Goal: Task Accomplishment & Management: Manage account settings

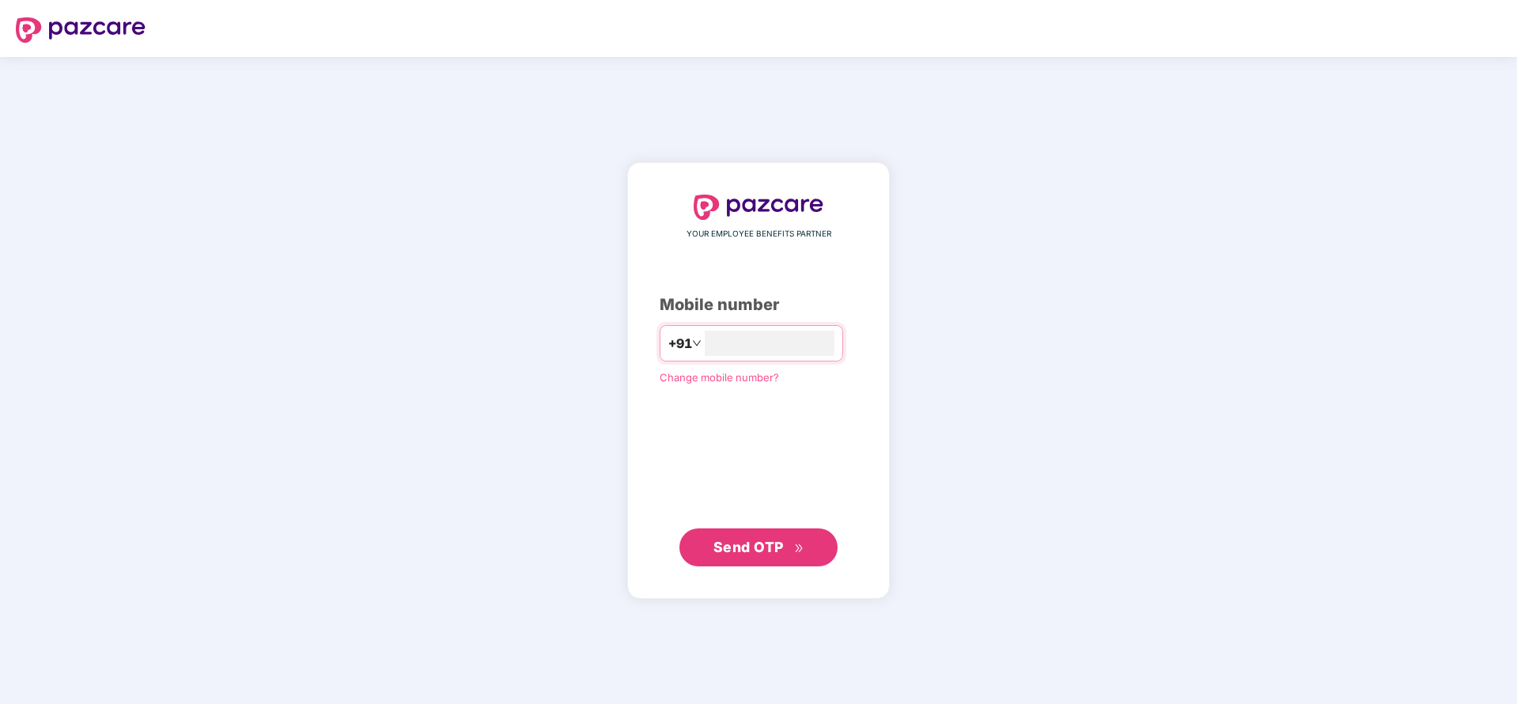
type input "**********"
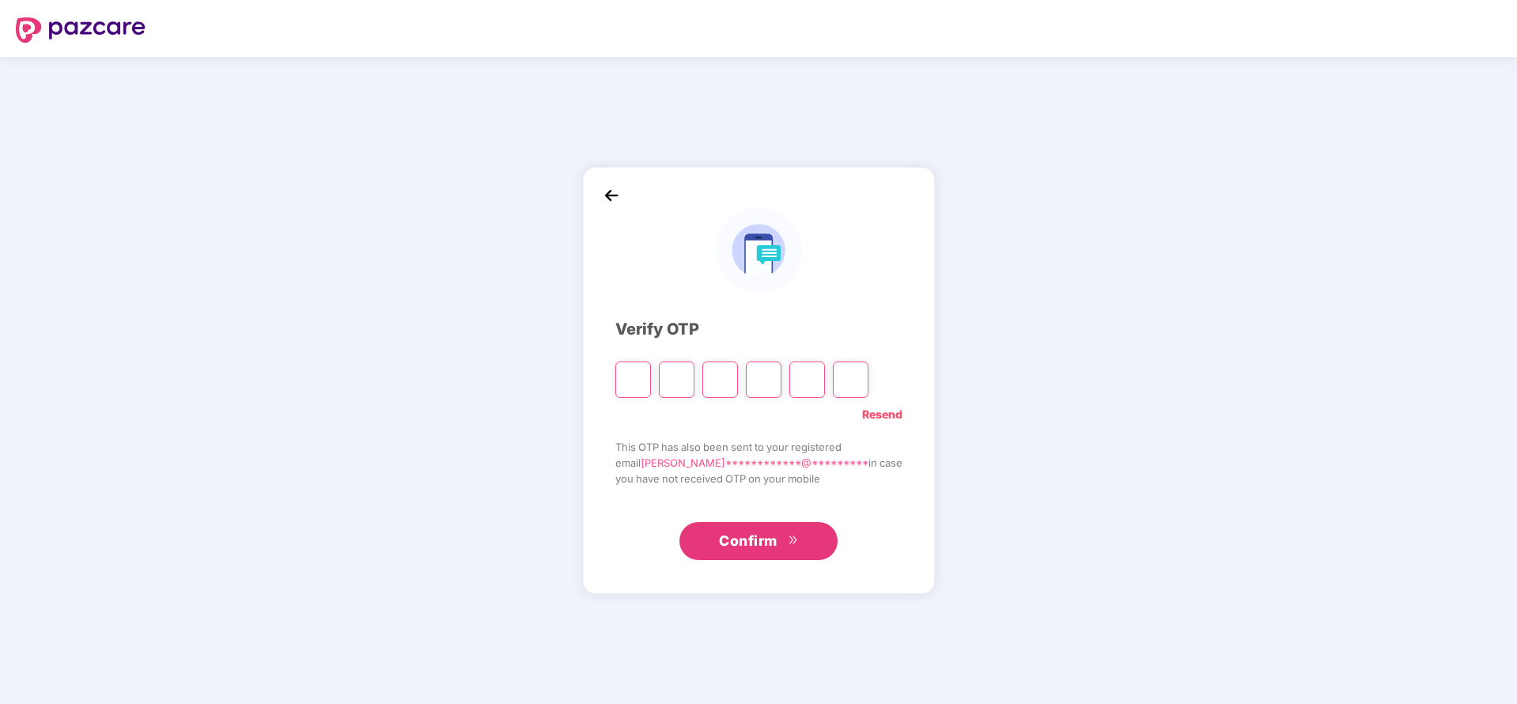
type input "*"
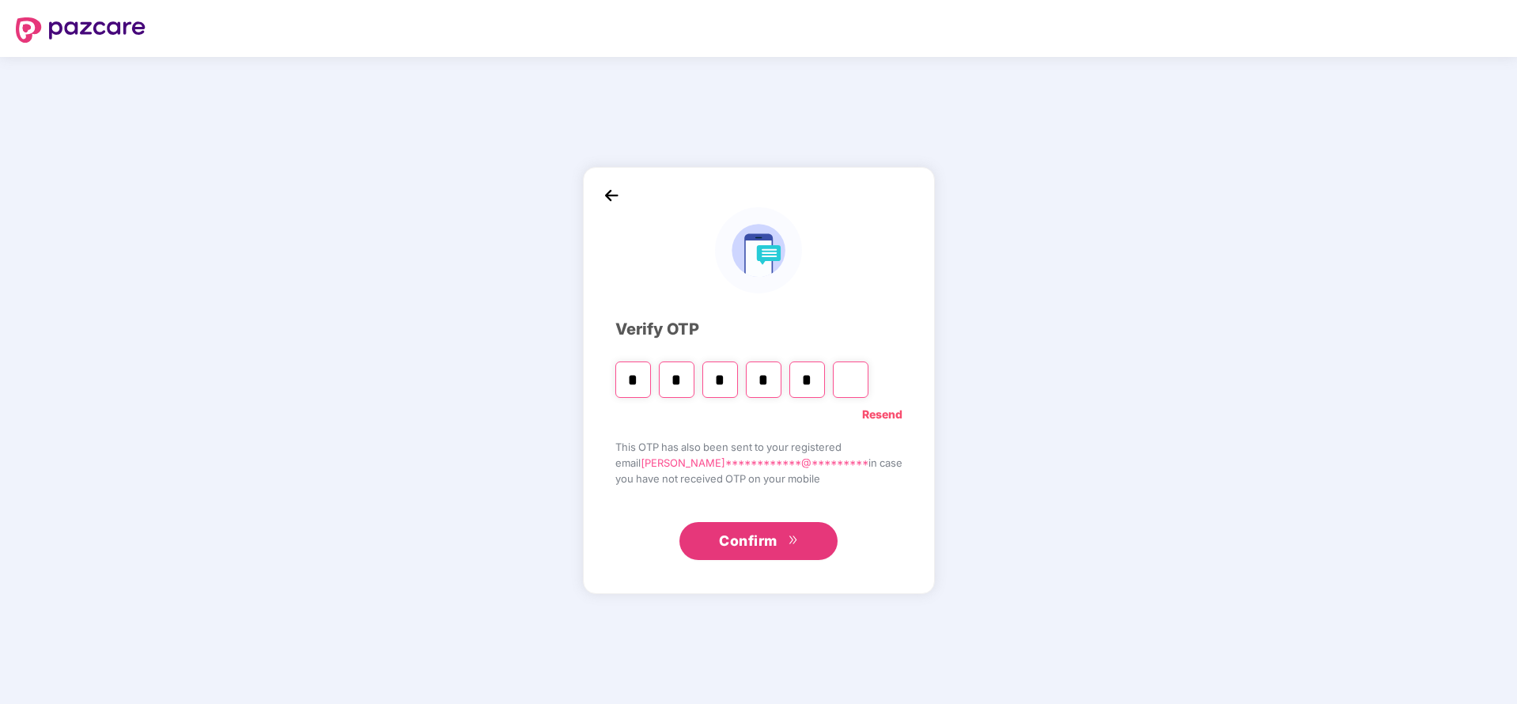
type input "*"
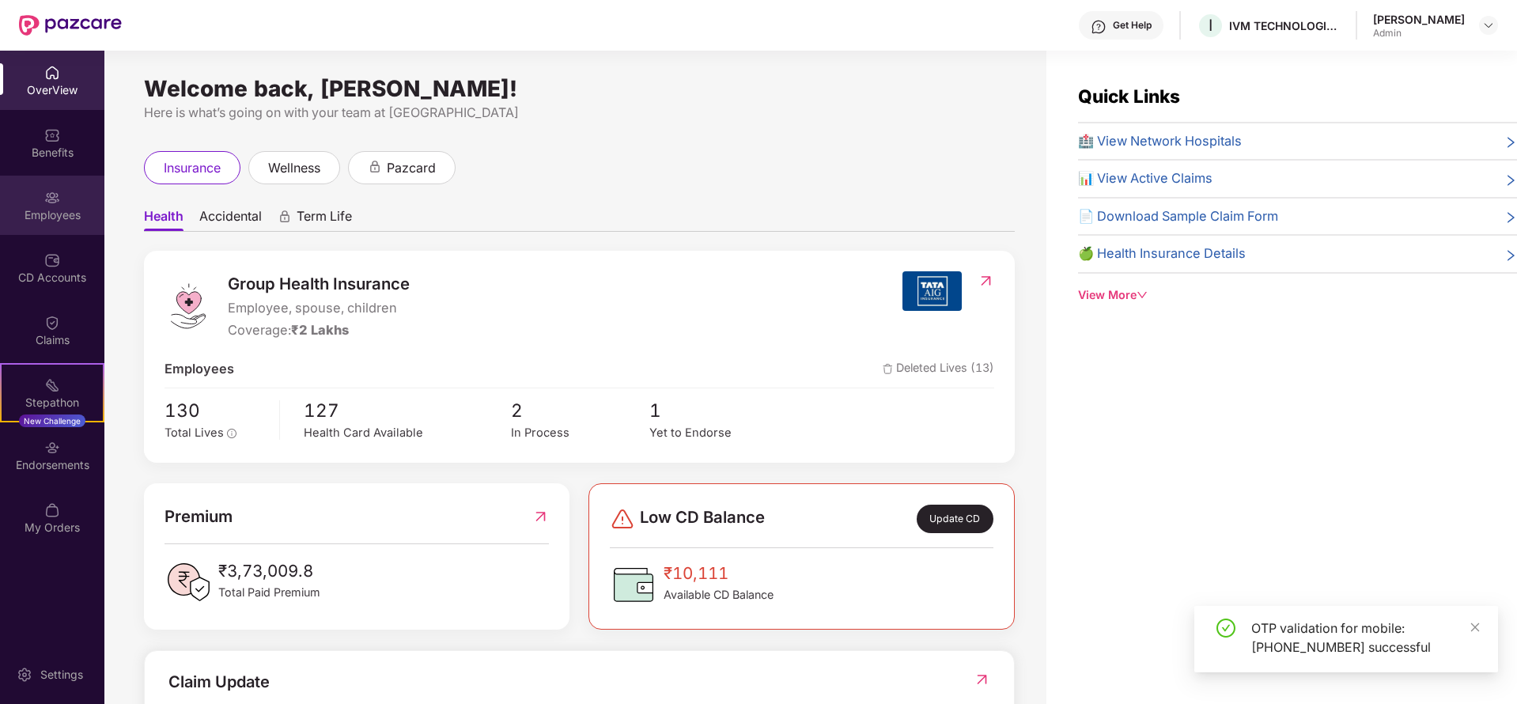
click at [55, 207] on div "Employees" at bounding box center [52, 215] width 104 height 16
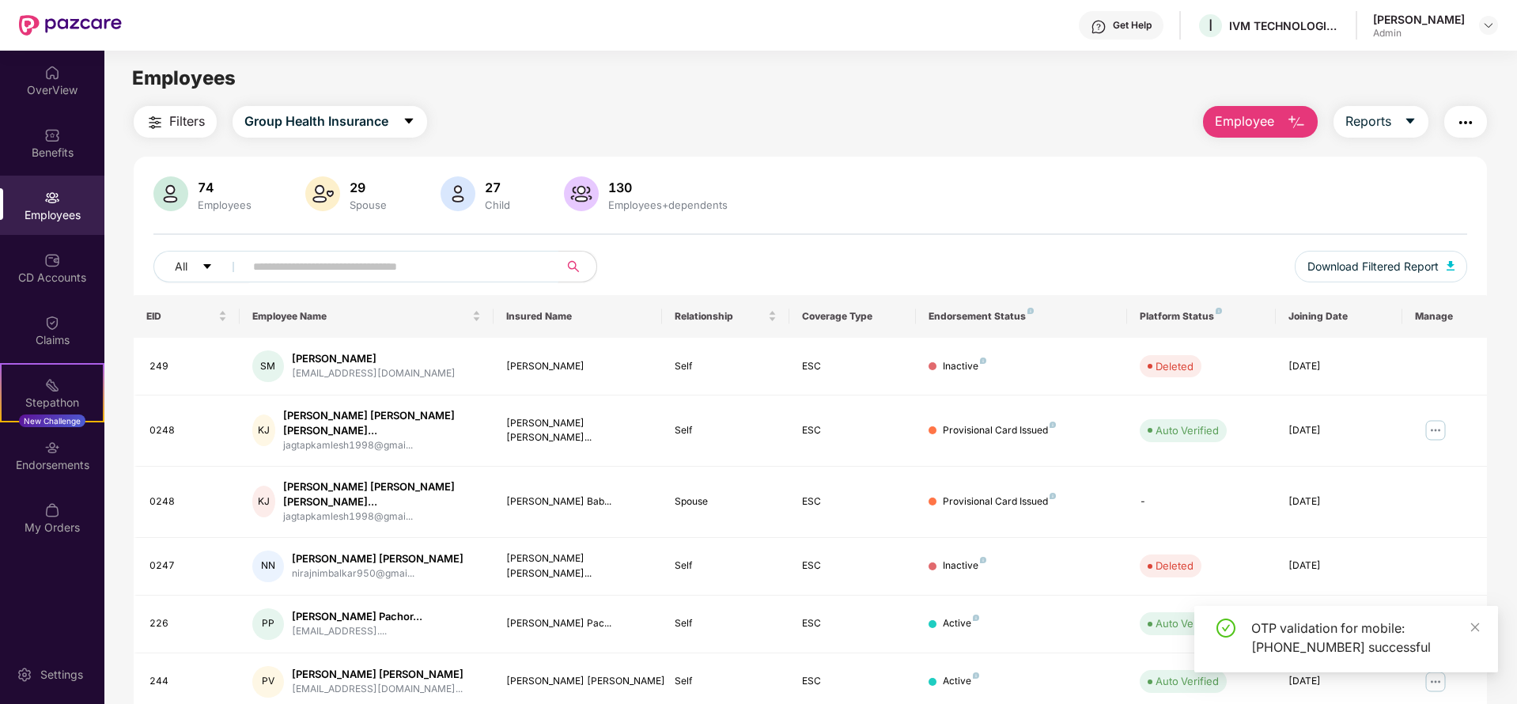
click at [434, 267] on input "text" at bounding box center [395, 267] width 284 height 24
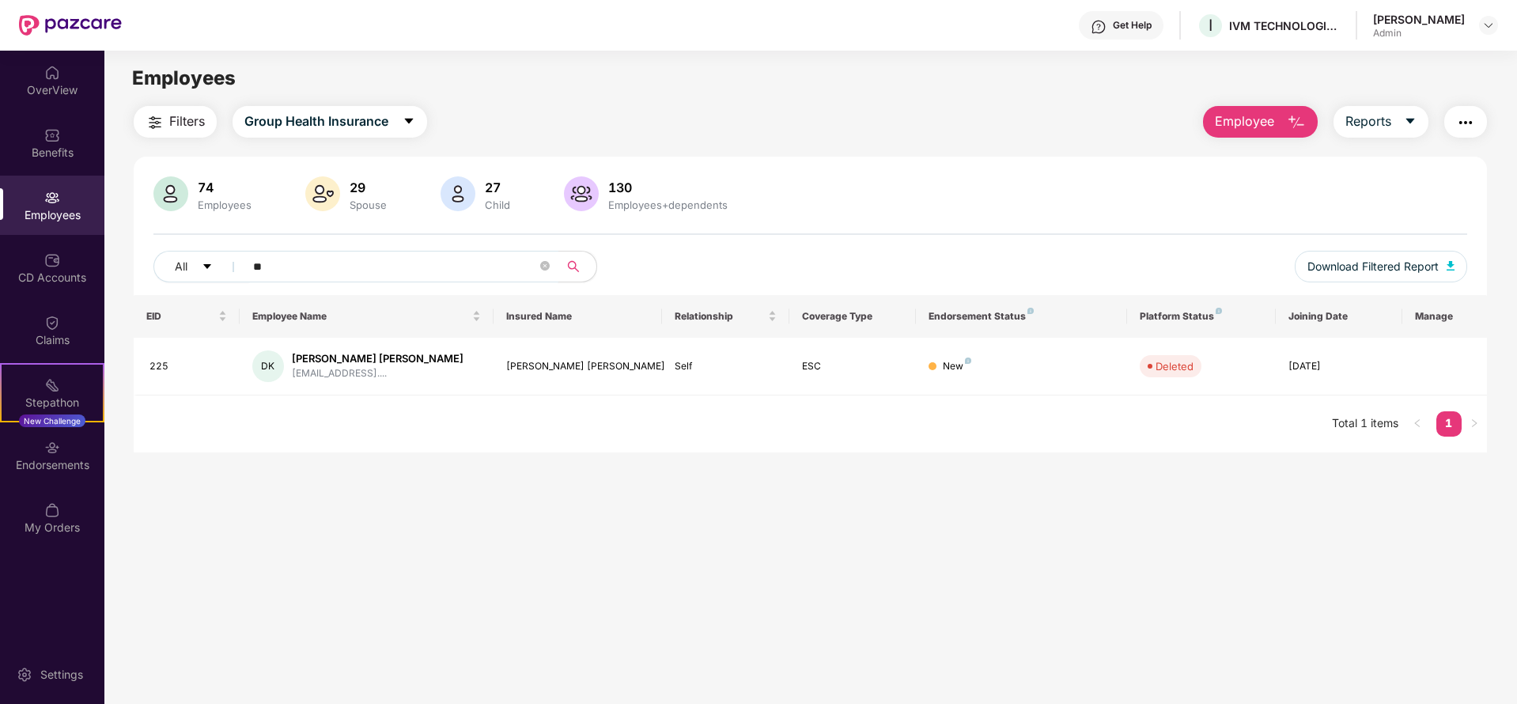
type input "*"
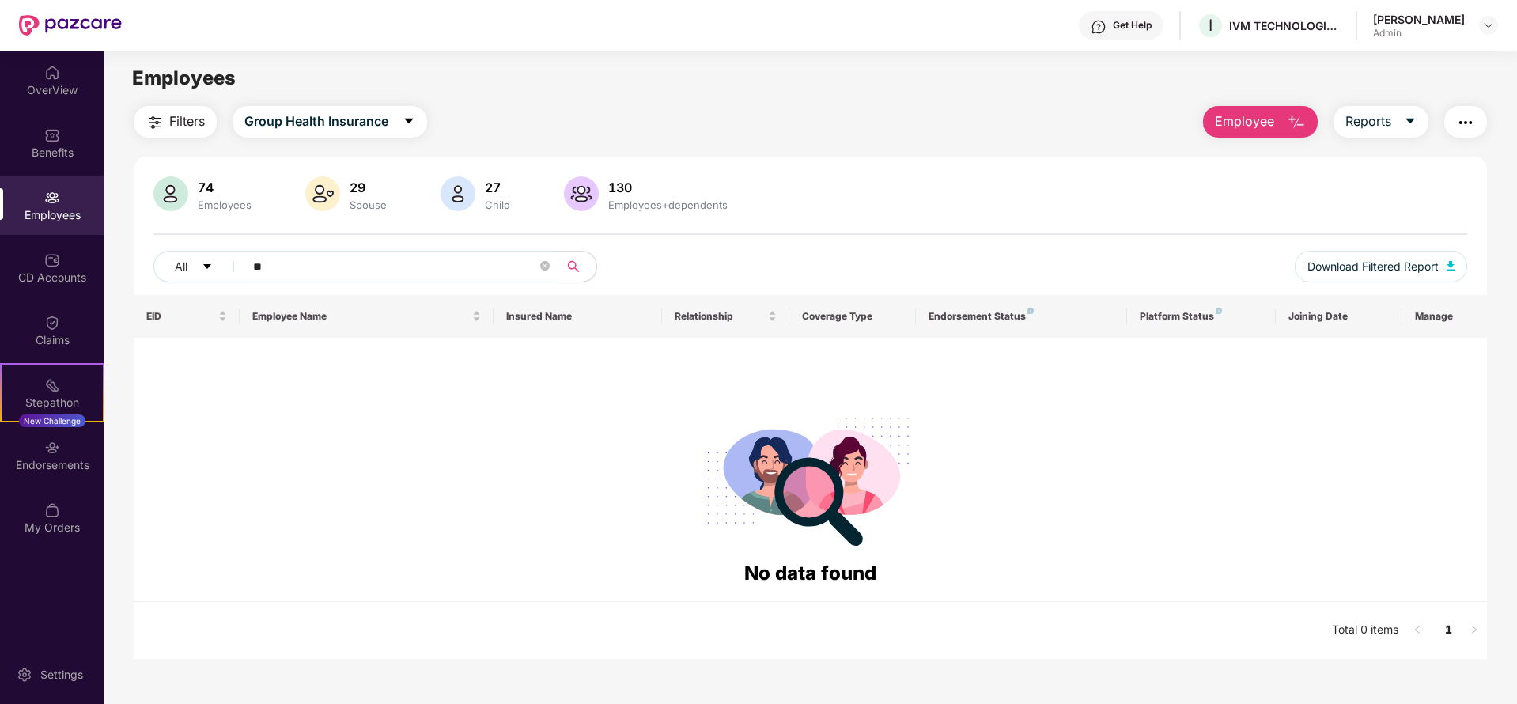
type input "*"
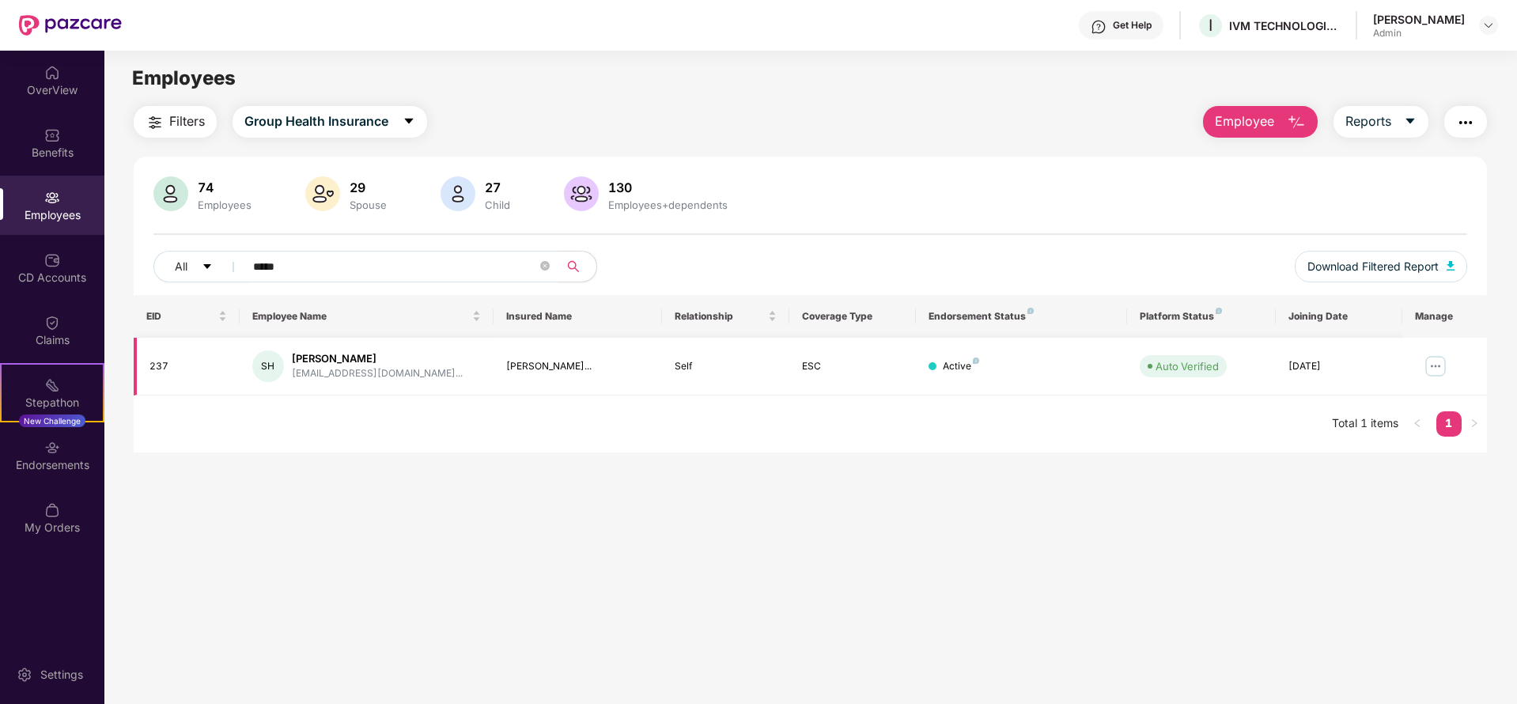
type input "*****"
click at [1429, 358] on img at bounding box center [1435, 366] width 25 height 25
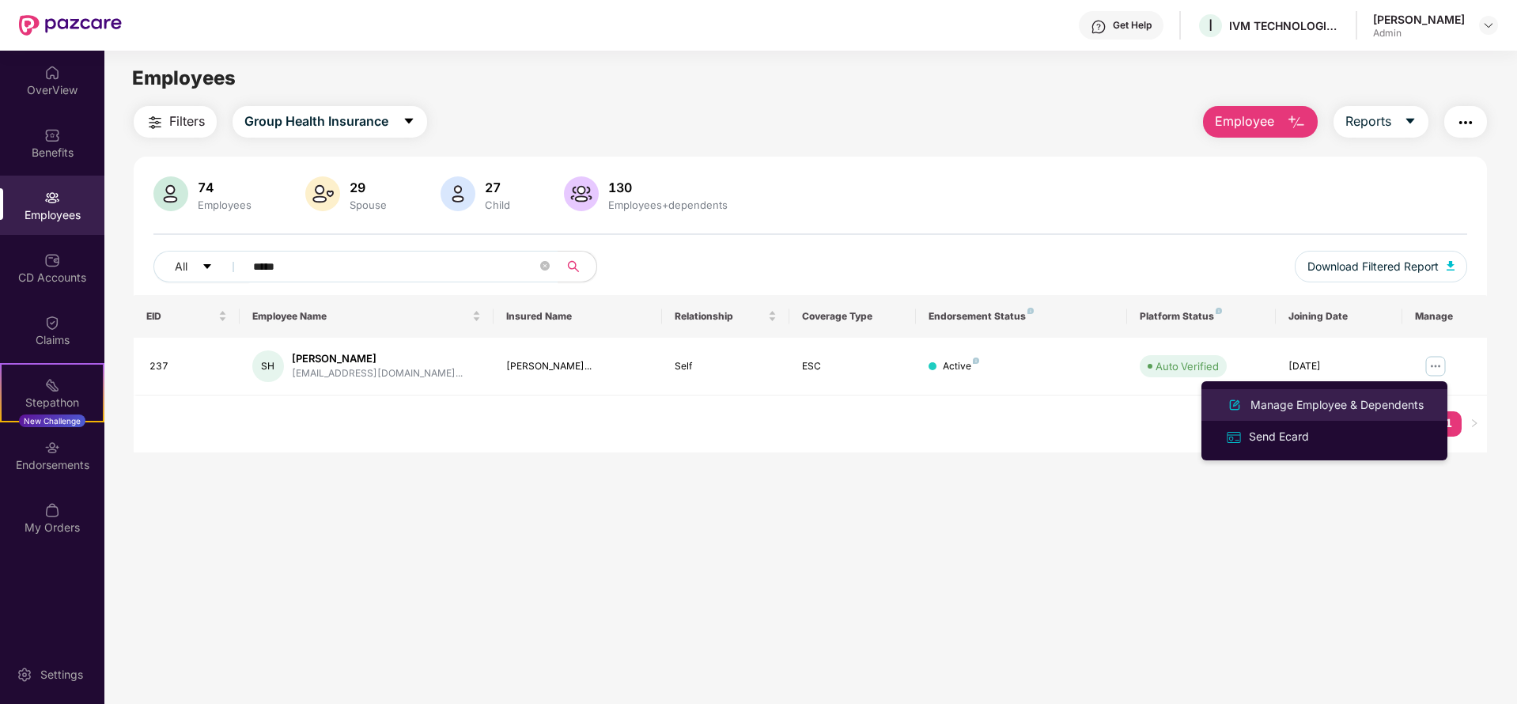
click at [1329, 407] on div "Manage Employee & Dependents" at bounding box center [1338, 404] width 180 height 17
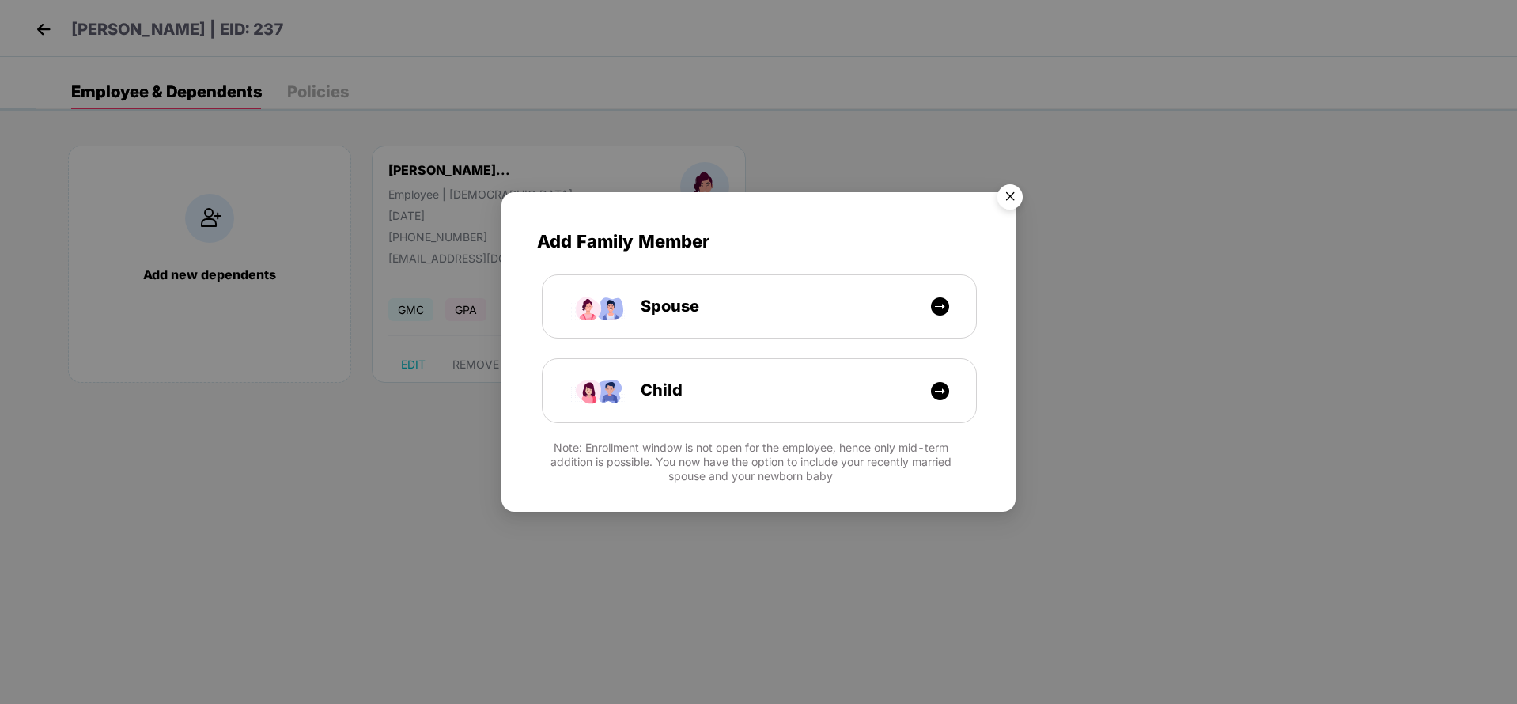
click at [1006, 199] on img "Close" at bounding box center [1010, 199] width 44 height 44
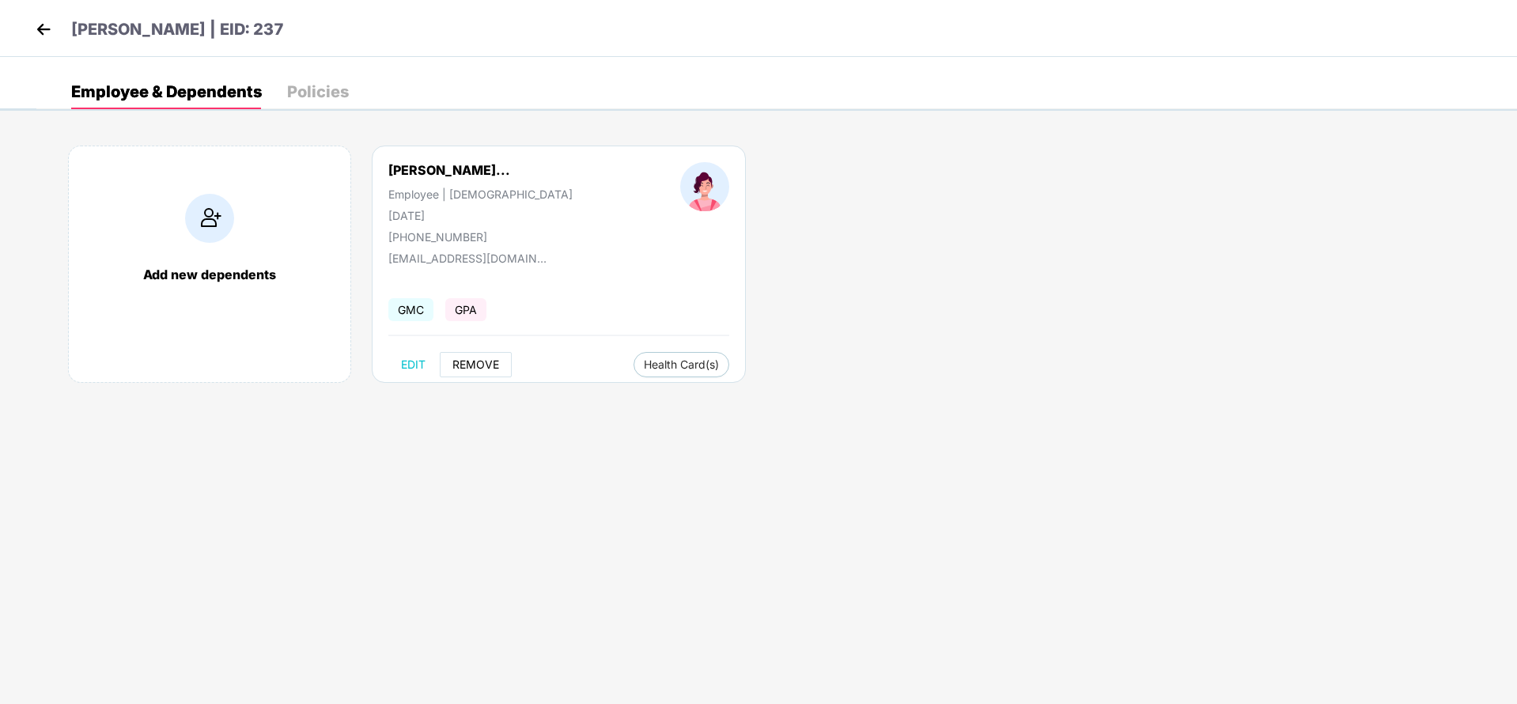
click at [485, 363] on span "REMOVE" at bounding box center [475, 364] width 47 height 13
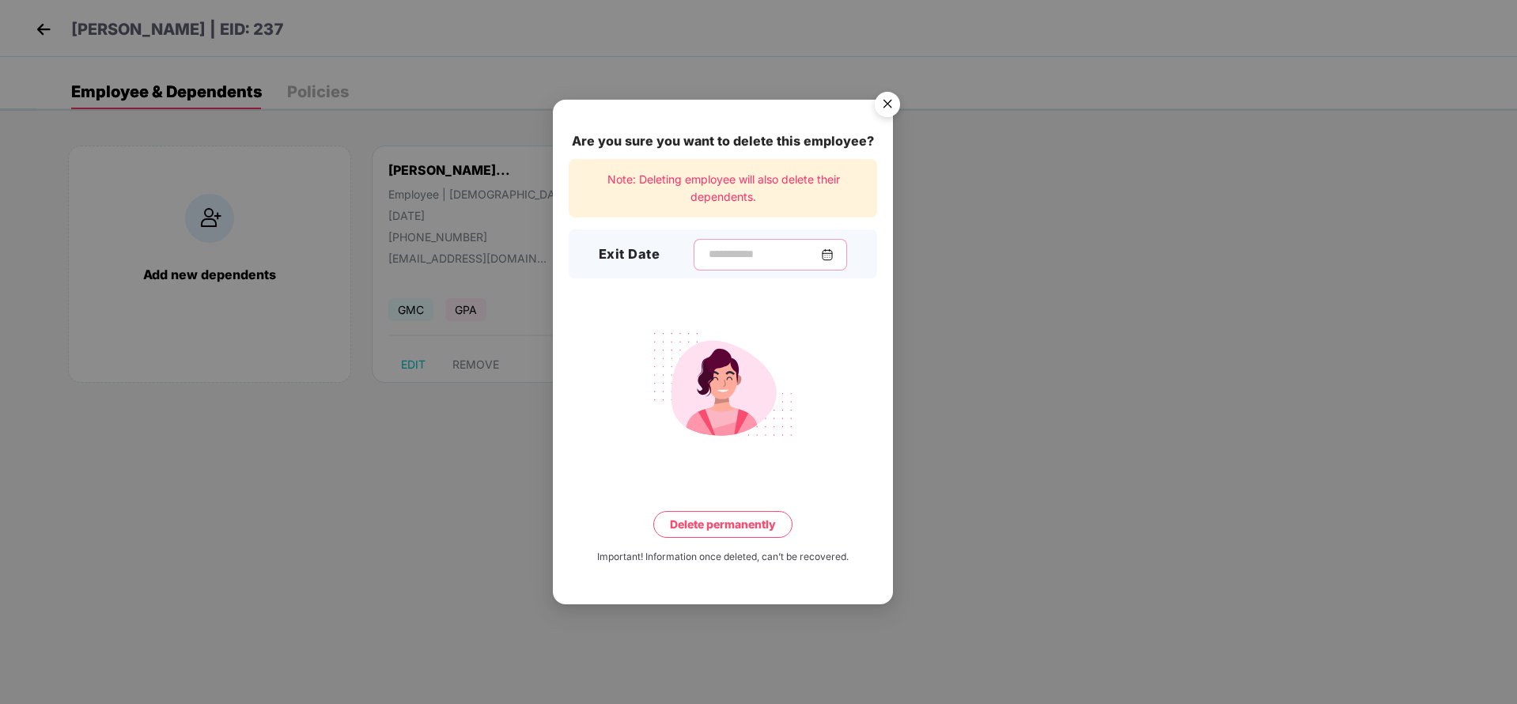
click at [817, 251] on input at bounding box center [764, 254] width 114 height 17
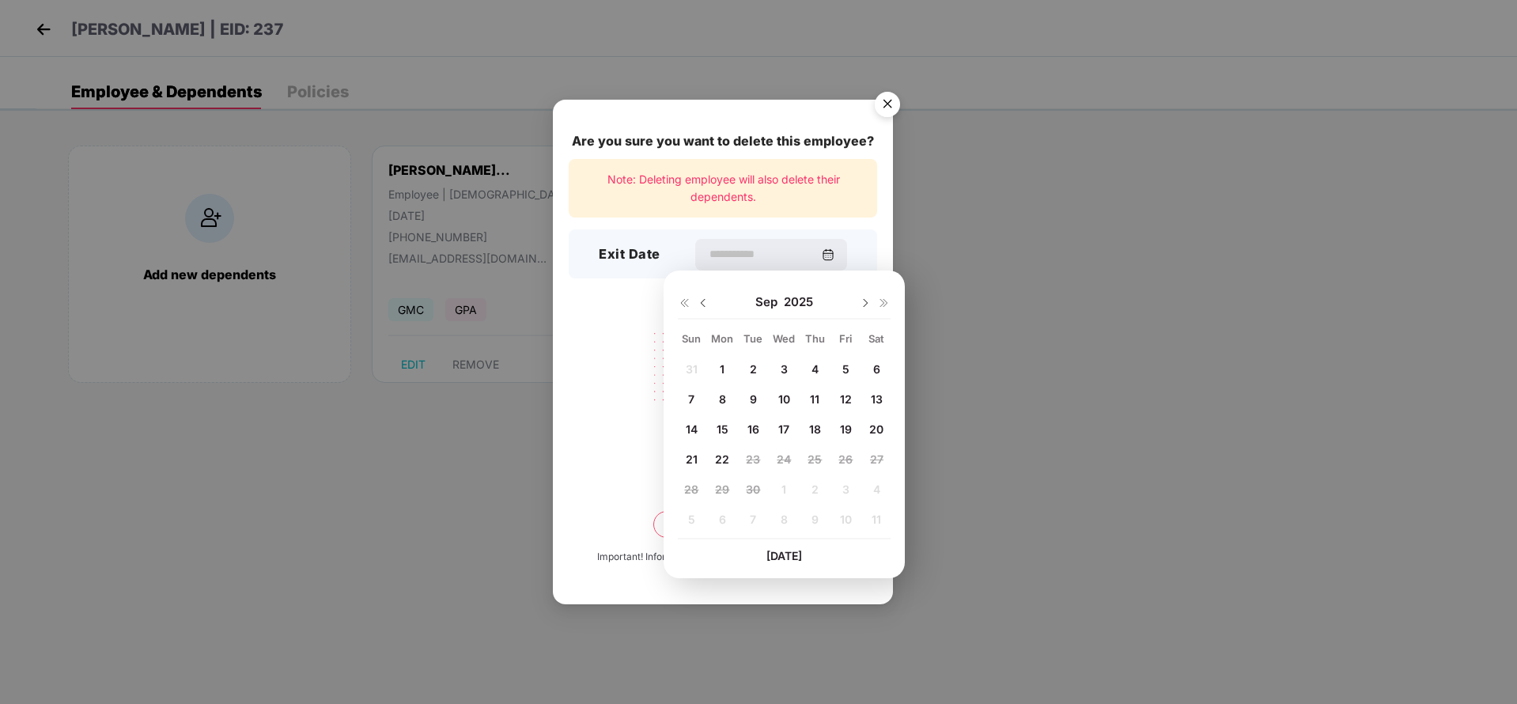
click at [879, 424] on span "20" at bounding box center [876, 428] width 14 height 13
type input "**********"
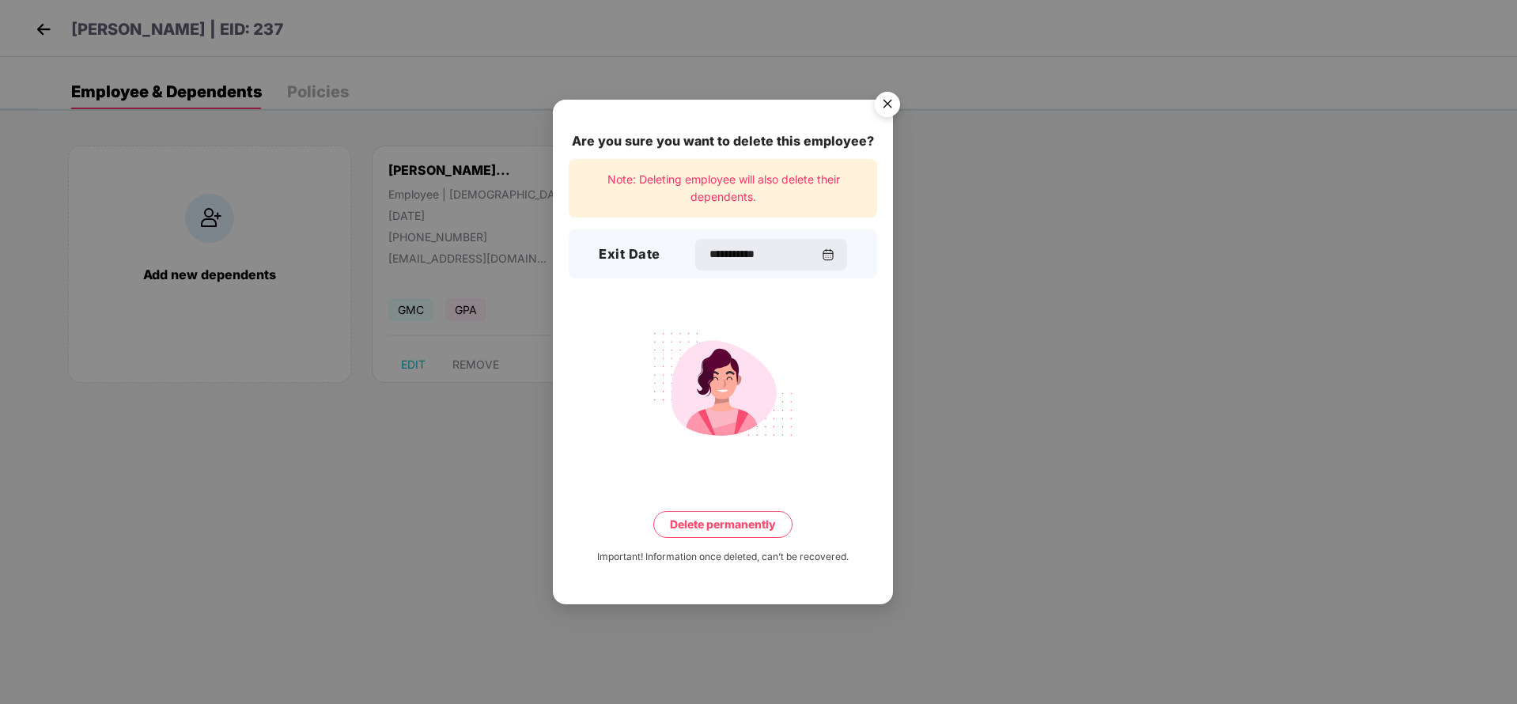
click at [694, 514] on button "Delete permanently" at bounding box center [722, 524] width 139 height 27
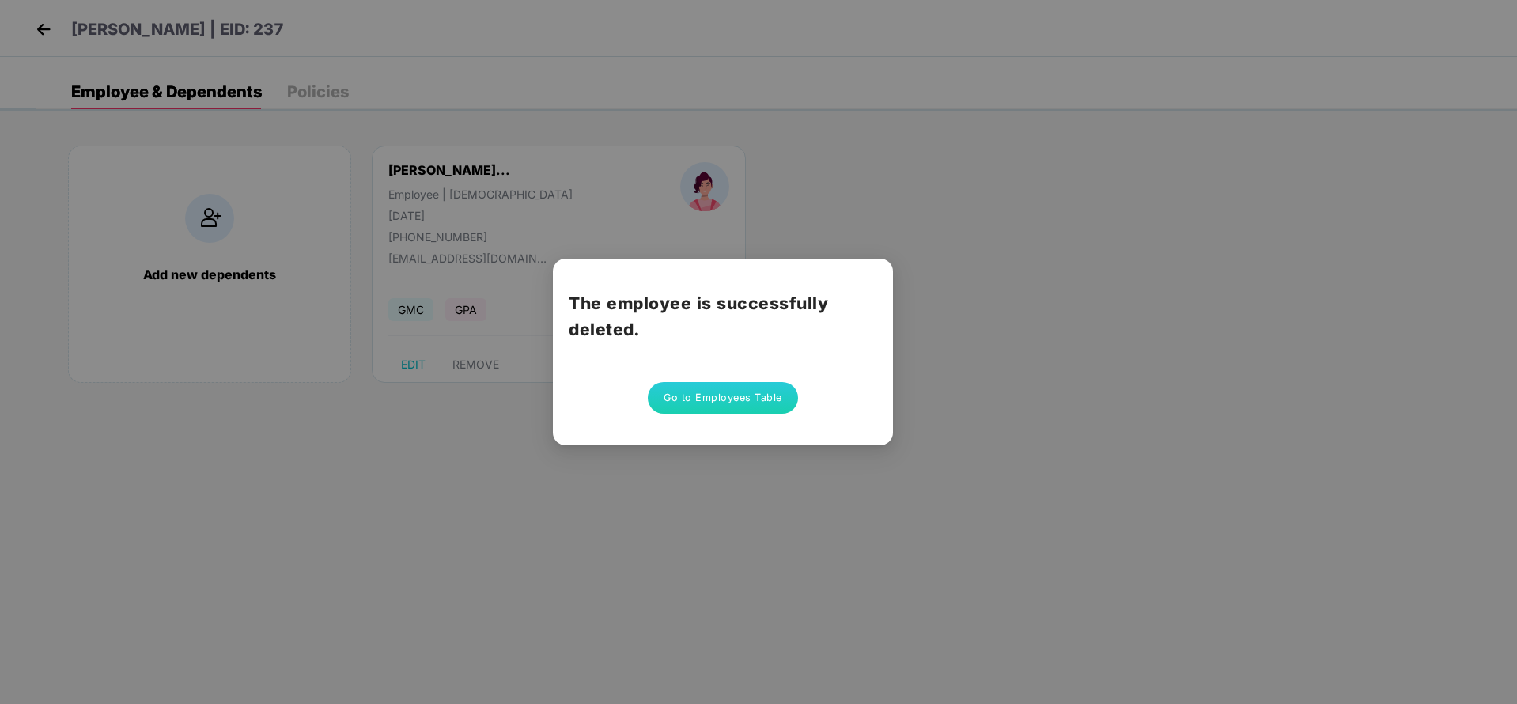
click at [766, 396] on button "Go to Employees Table" at bounding box center [723, 398] width 150 height 32
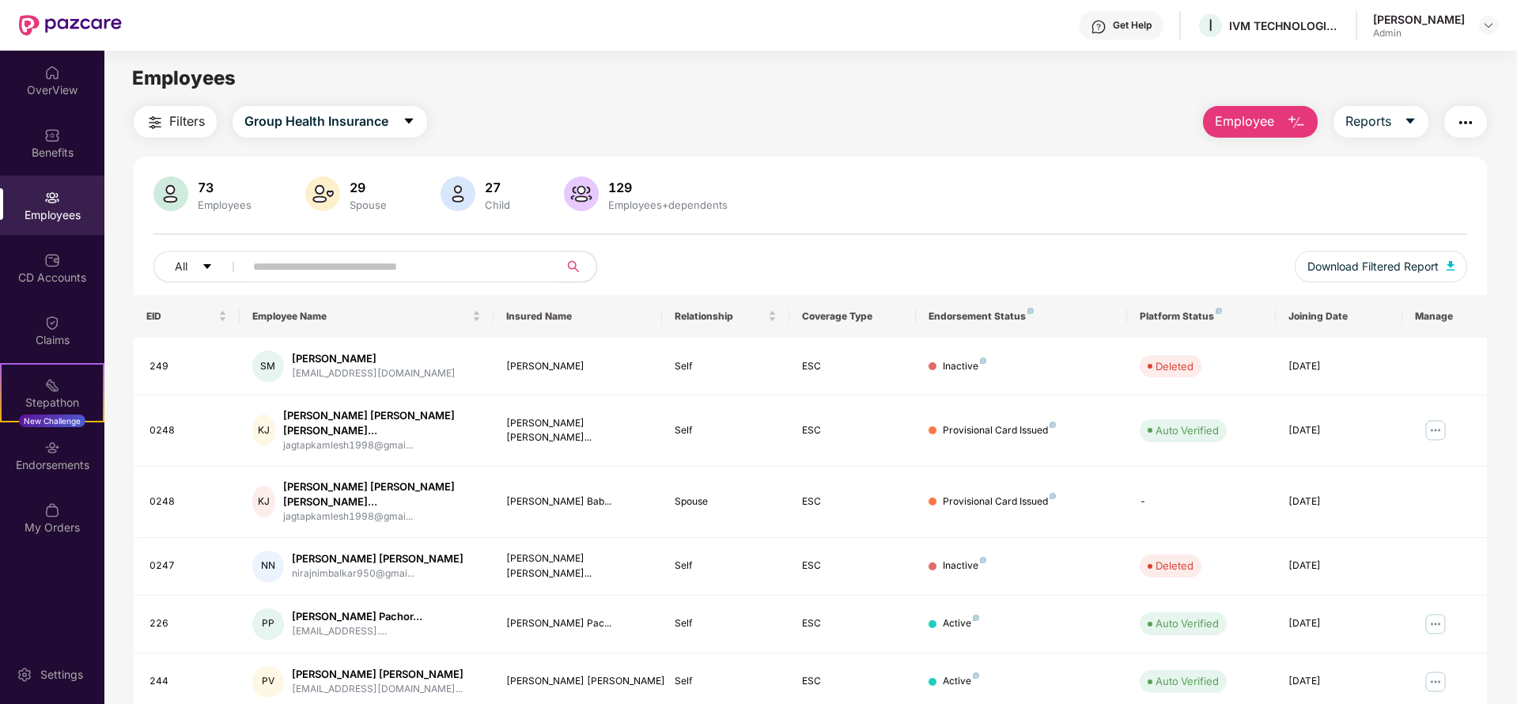
click at [500, 270] on input "text" at bounding box center [395, 267] width 284 height 24
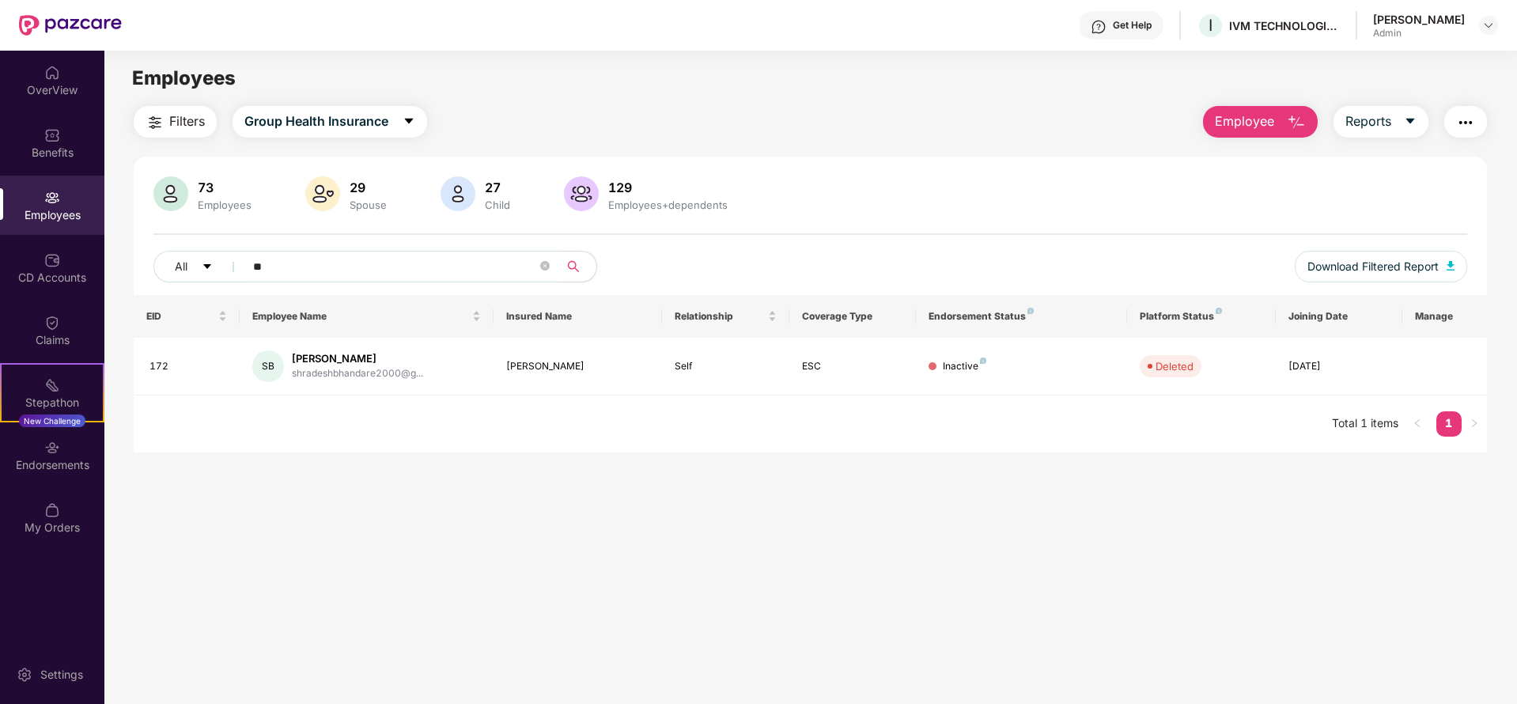
type input "*"
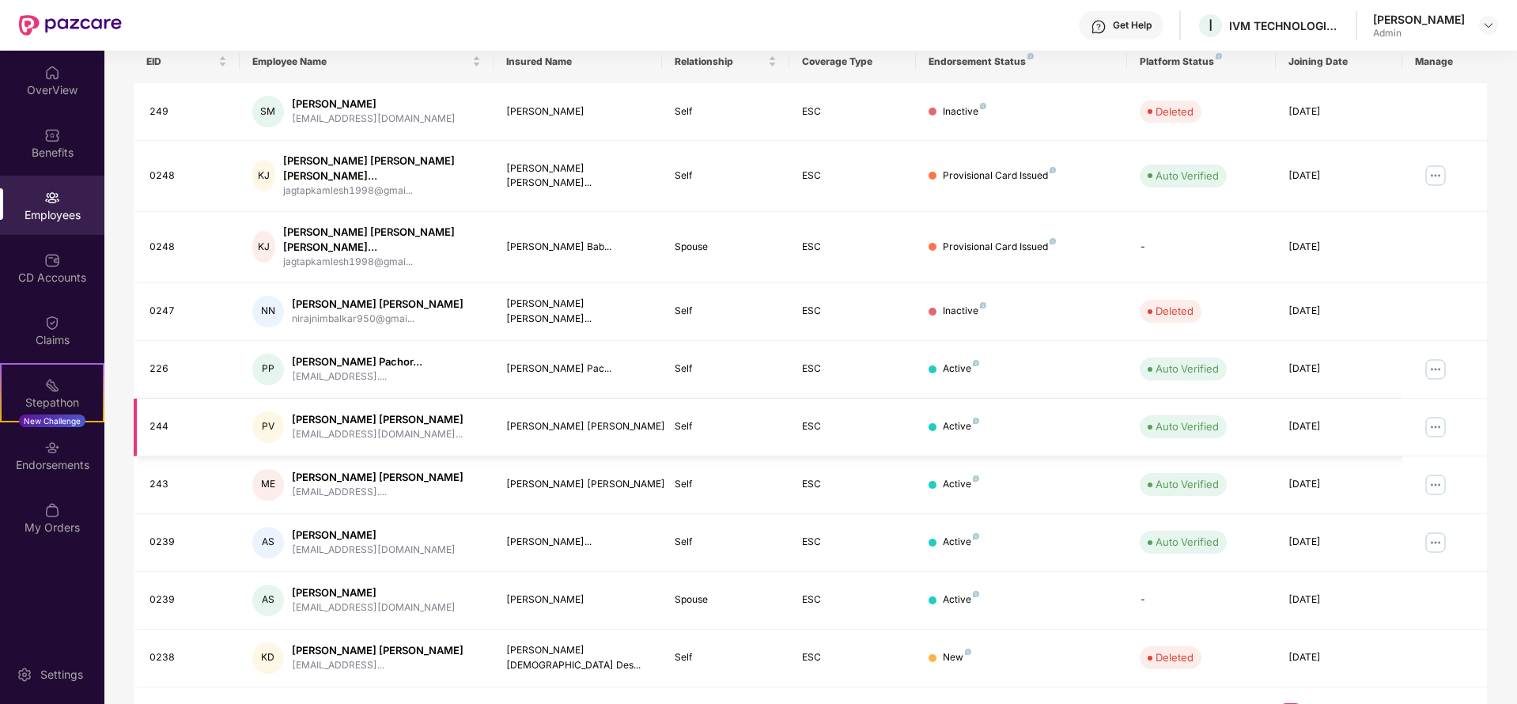
scroll to position [268, 0]
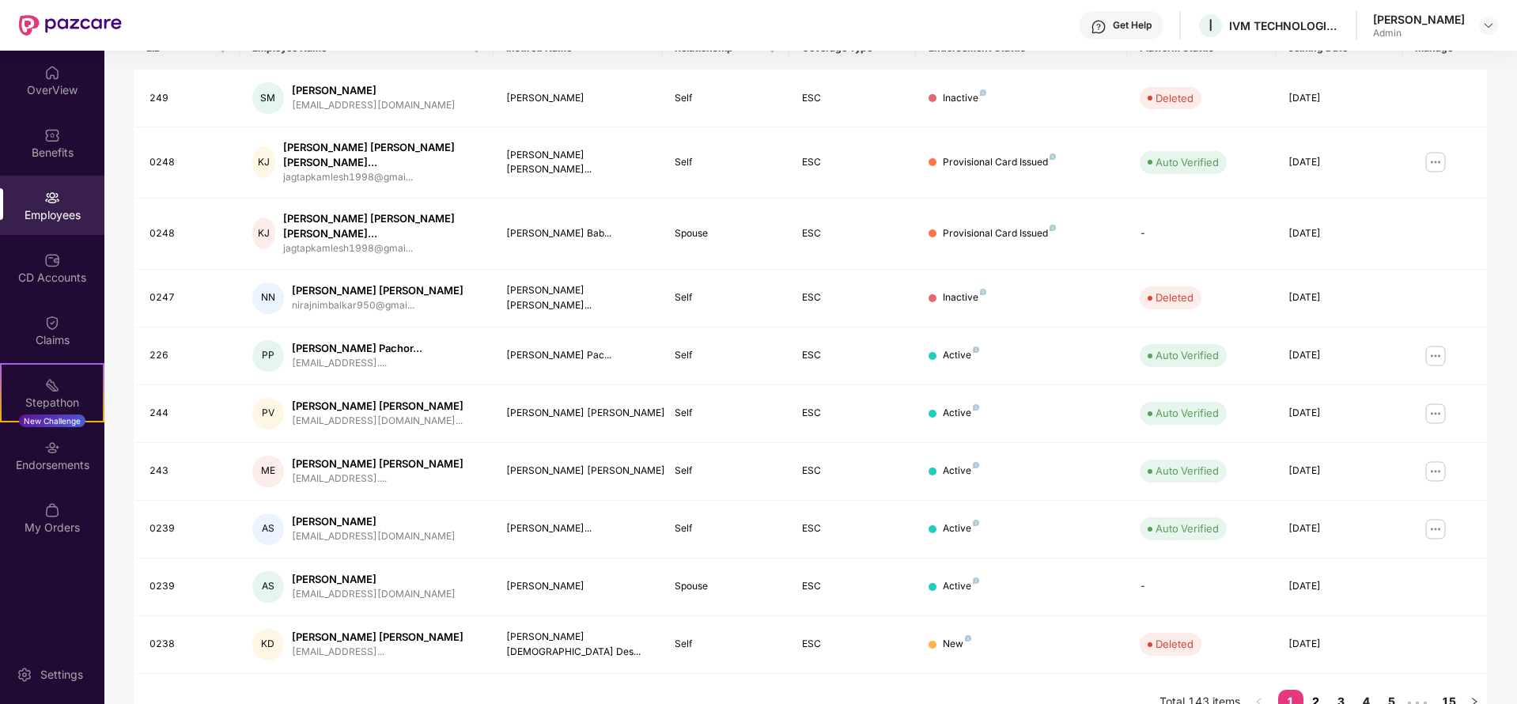
click at [1312, 690] on link "2" at bounding box center [1316, 702] width 25 height 24
